Goal: Use online tool/utility

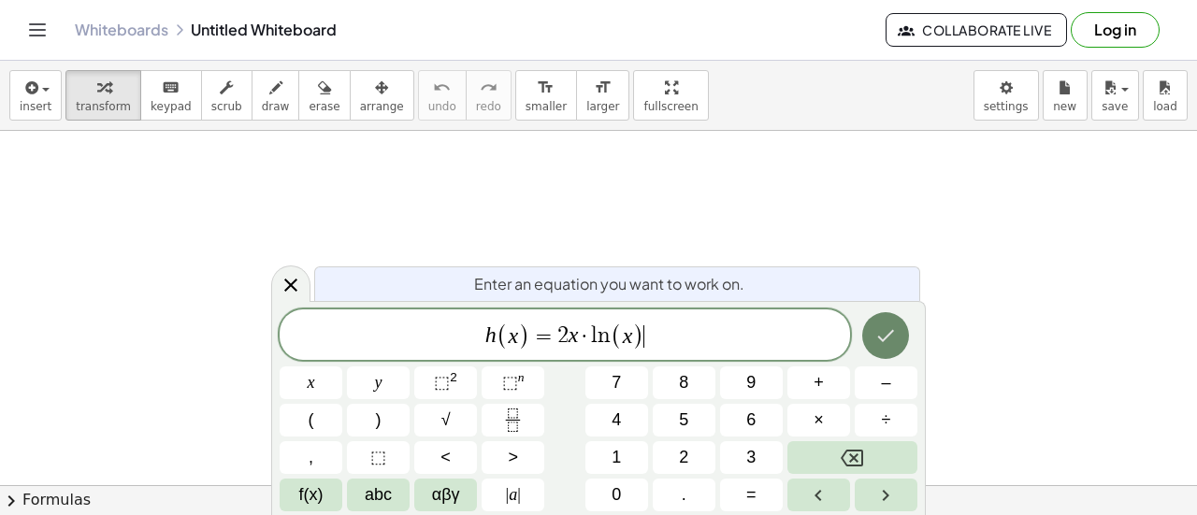
click at [894, 345] on icon "Done" at bounding box center [885, 335] width 22 height 22
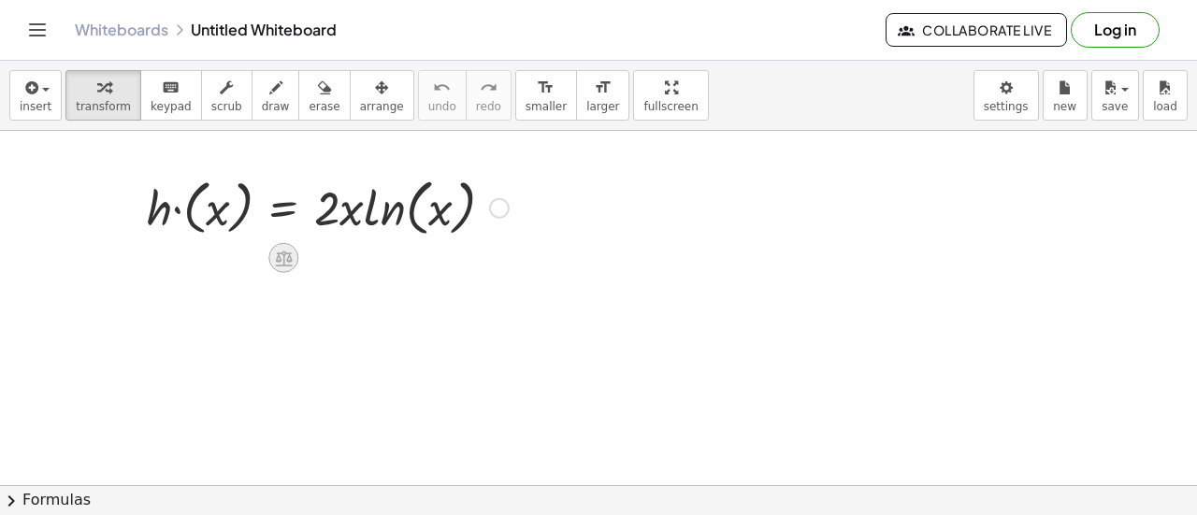
click at [283, 259] on icon at bounding box center [283, 259] width 17 height 16
click at [497, 210] on div at bounding box center [499, 207] width 21 height 21
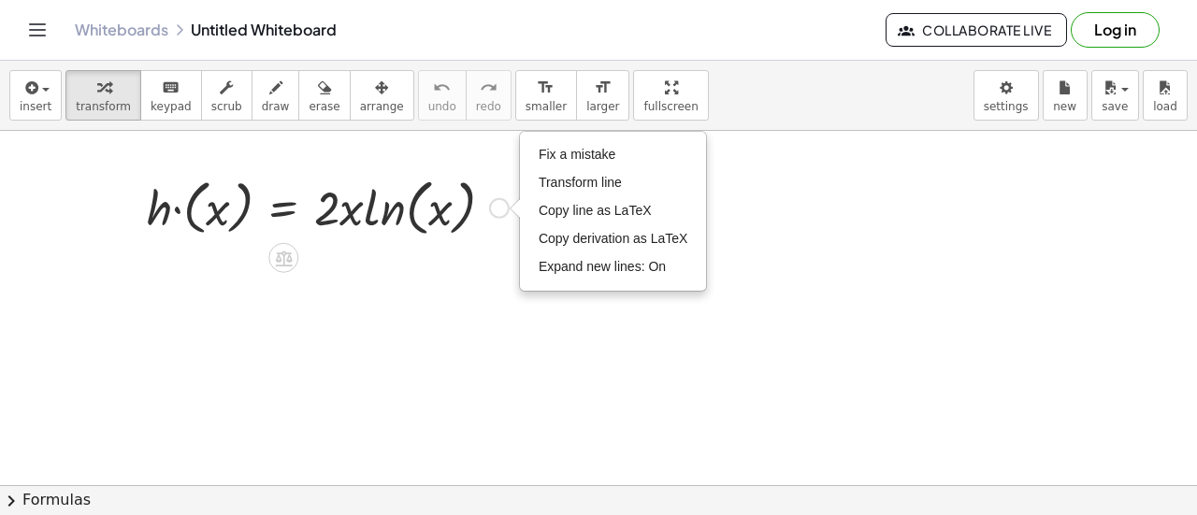
click at [497, 210] on div "Fix a mistake Transform line Copy line as LaTeX Copy derivation as LaTeX Expand…" at bounding box center [499, 207] width 21 height 21
click at [474, 218] on div at bounding box center [327, 206] width 381 height 71
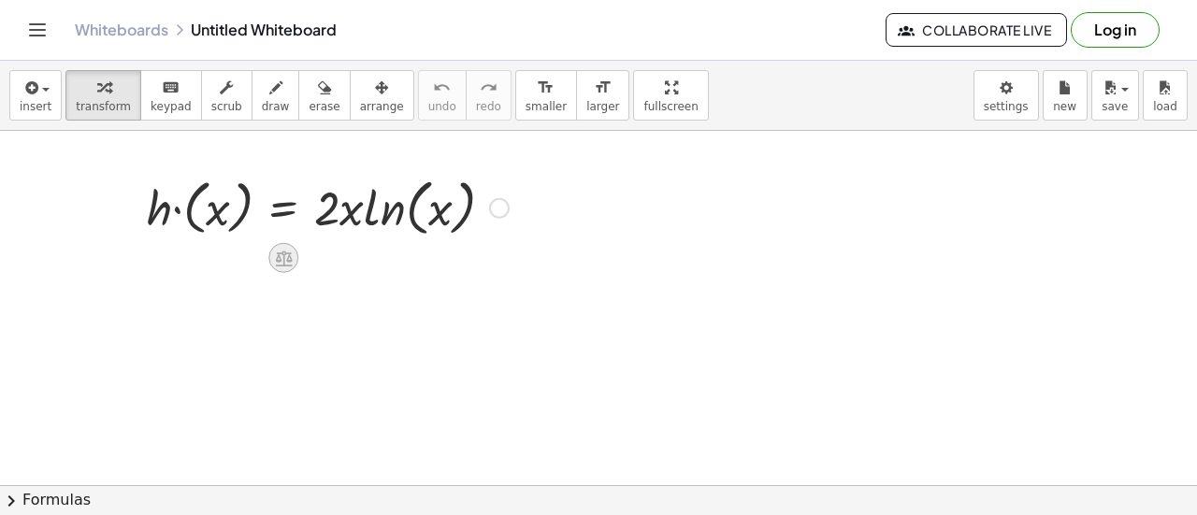
click at [281, 259] on icon at bounding box center [284, 259] width 20 height 20
click at [489, 205] on div "Fix a mistake Transform line Copy line as LaTeX Copy derivation as LaTeX Expand…" at bounding box center [499, 207] width 21 height 21
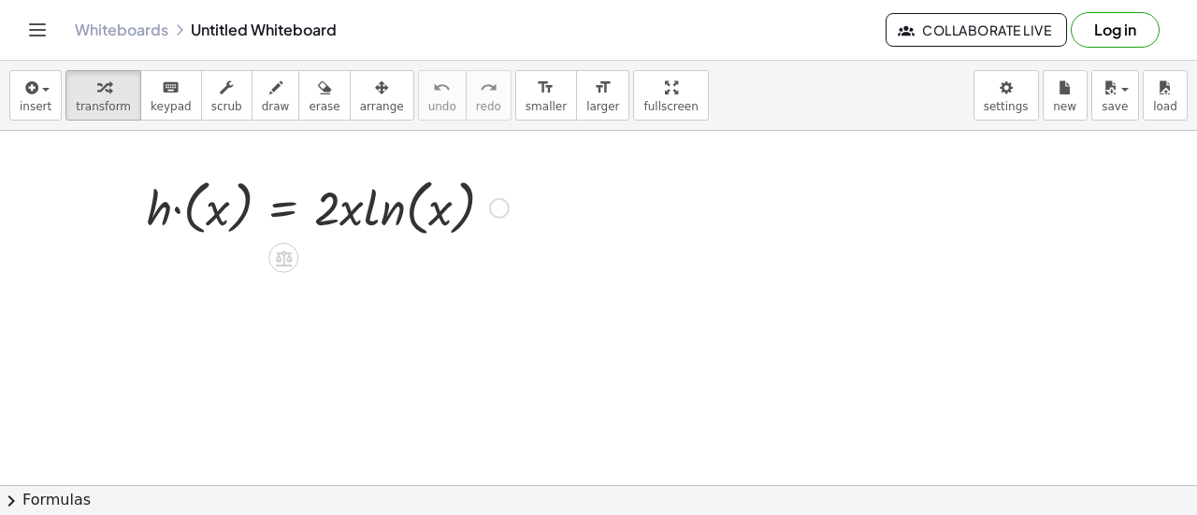
click at [458, 187] on div at bounding box center [327, 206] width 381 height 71
click at [466, 201] on div at bounding box center [327, 206] width 381 height 71
